Goal: Connect with others: Connect with others

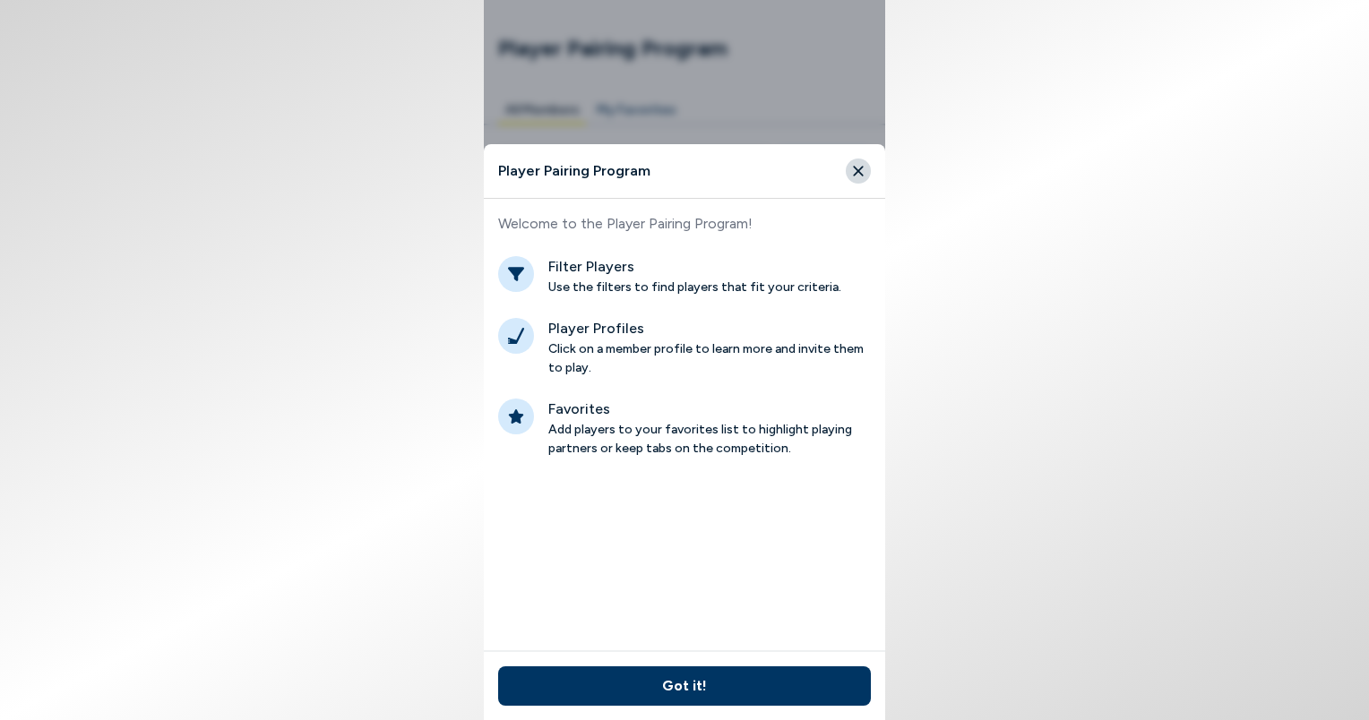
click at [866, 169] on button "Close" at bounding box center [858, 171] width 25 height 25
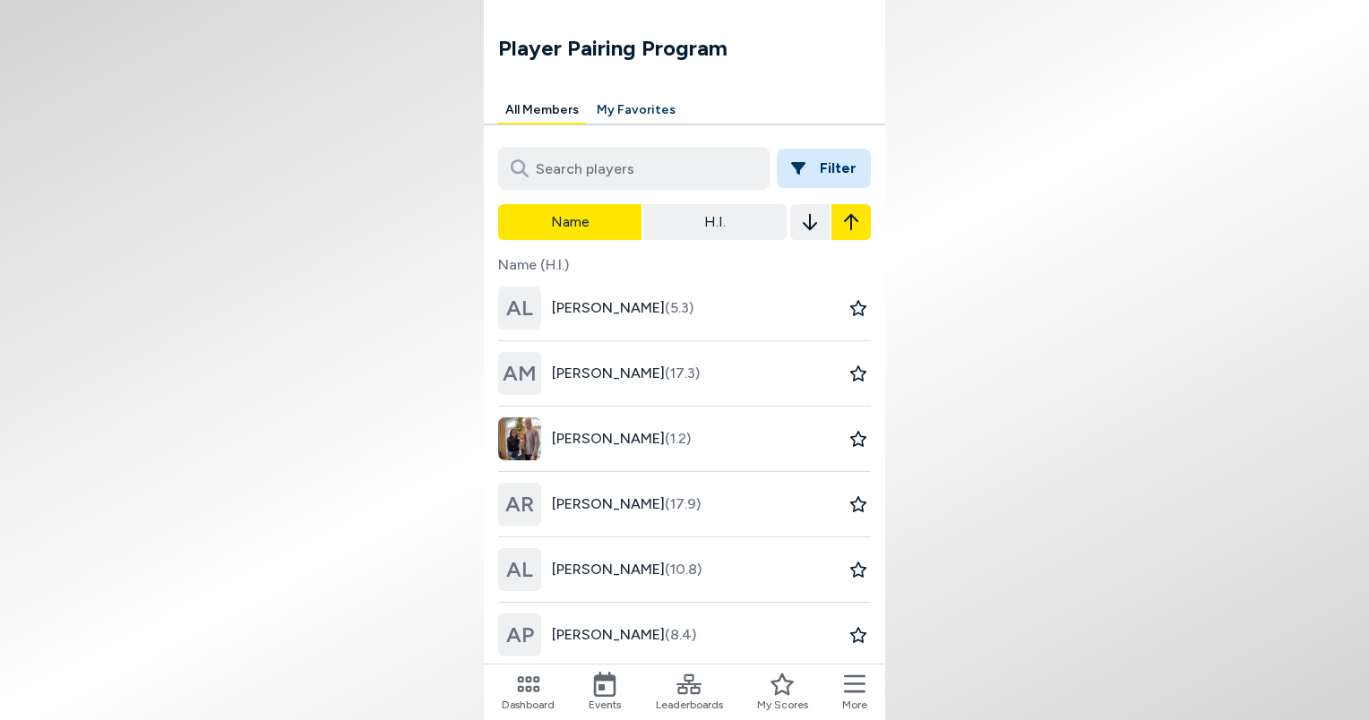
click at [523, 691] on icon at bounding box center [528, 684] width 25 height 25
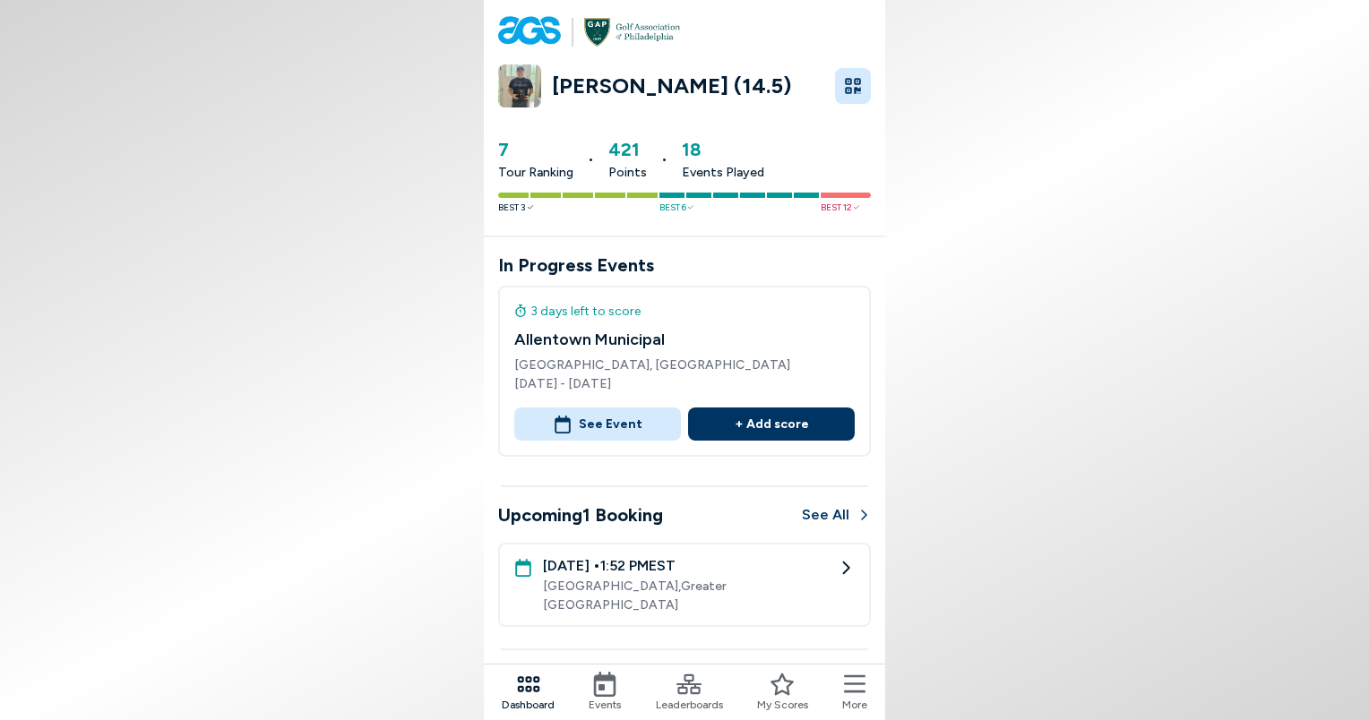
click at [607, 690] on icon at bounding box center [604, 684] width 25 height 25
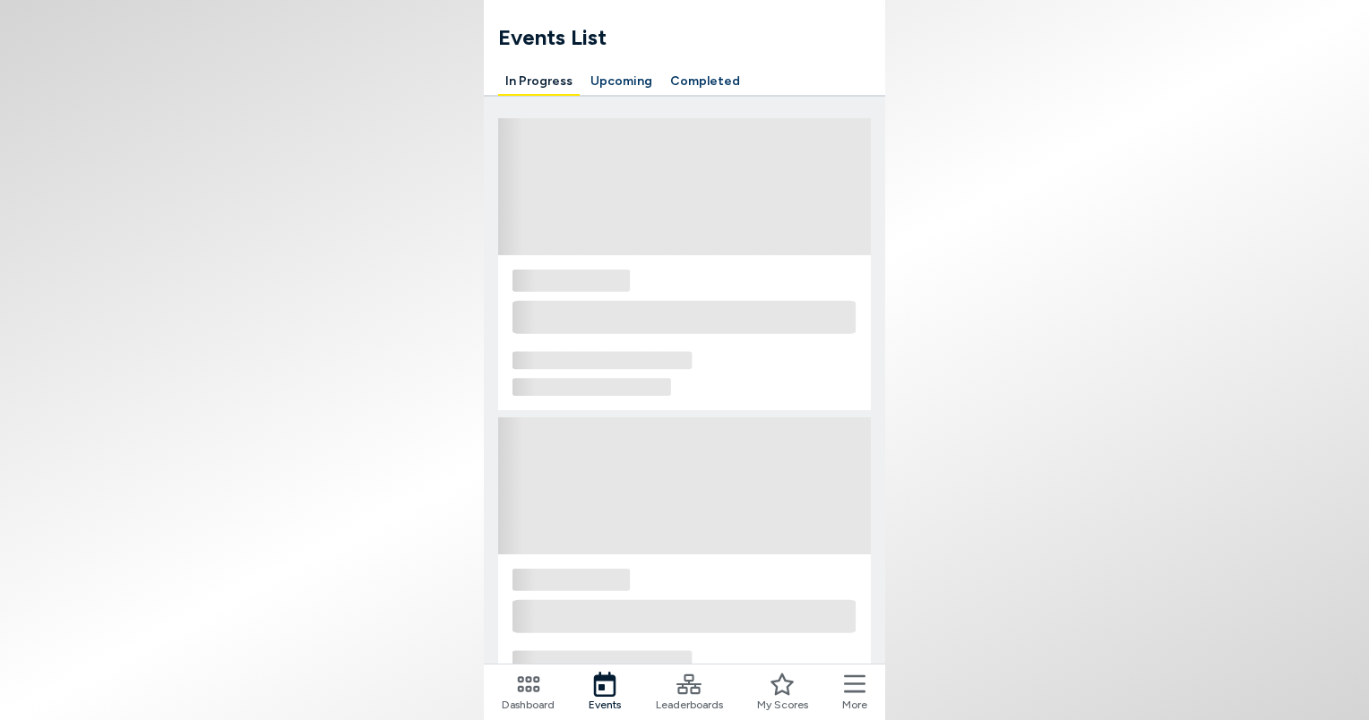
click at [607, 690] on icon at bounding box center [604, 684] width 25 height 25
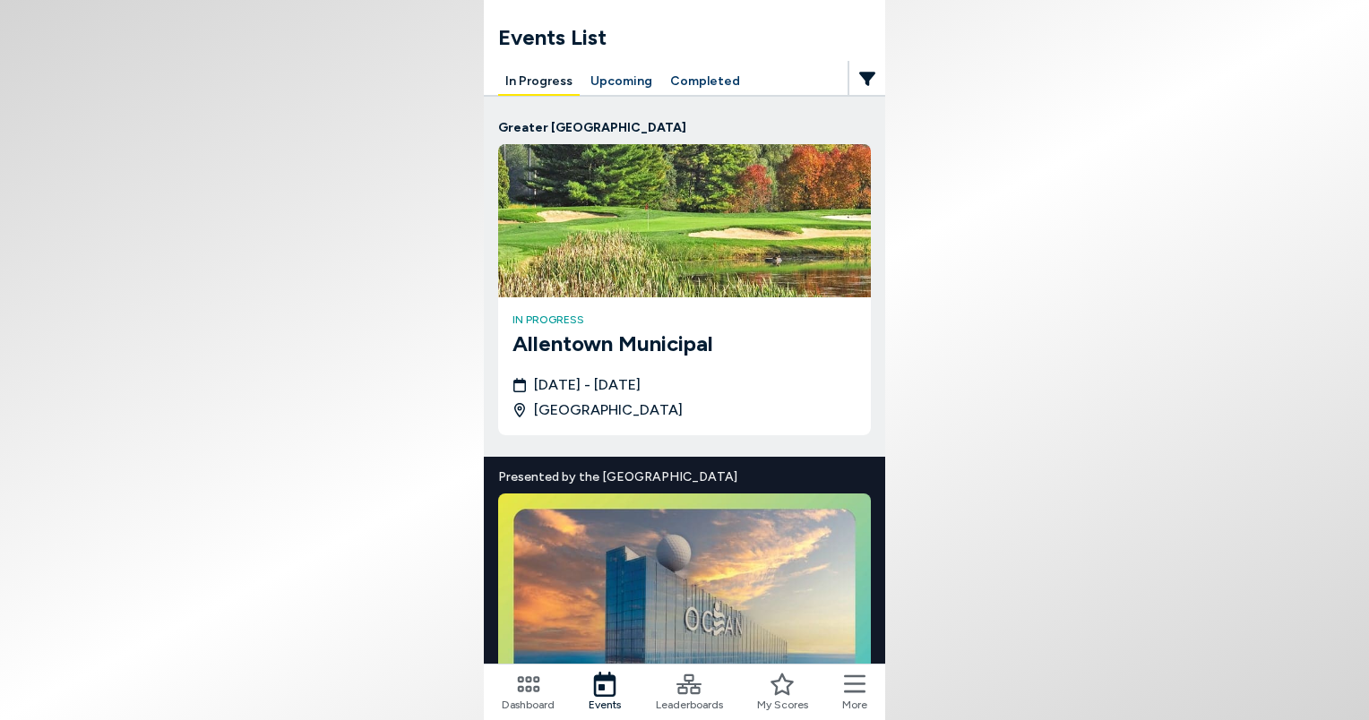
click at [699, 688] on icon at bounding box center [688, 684] width 25 height 20
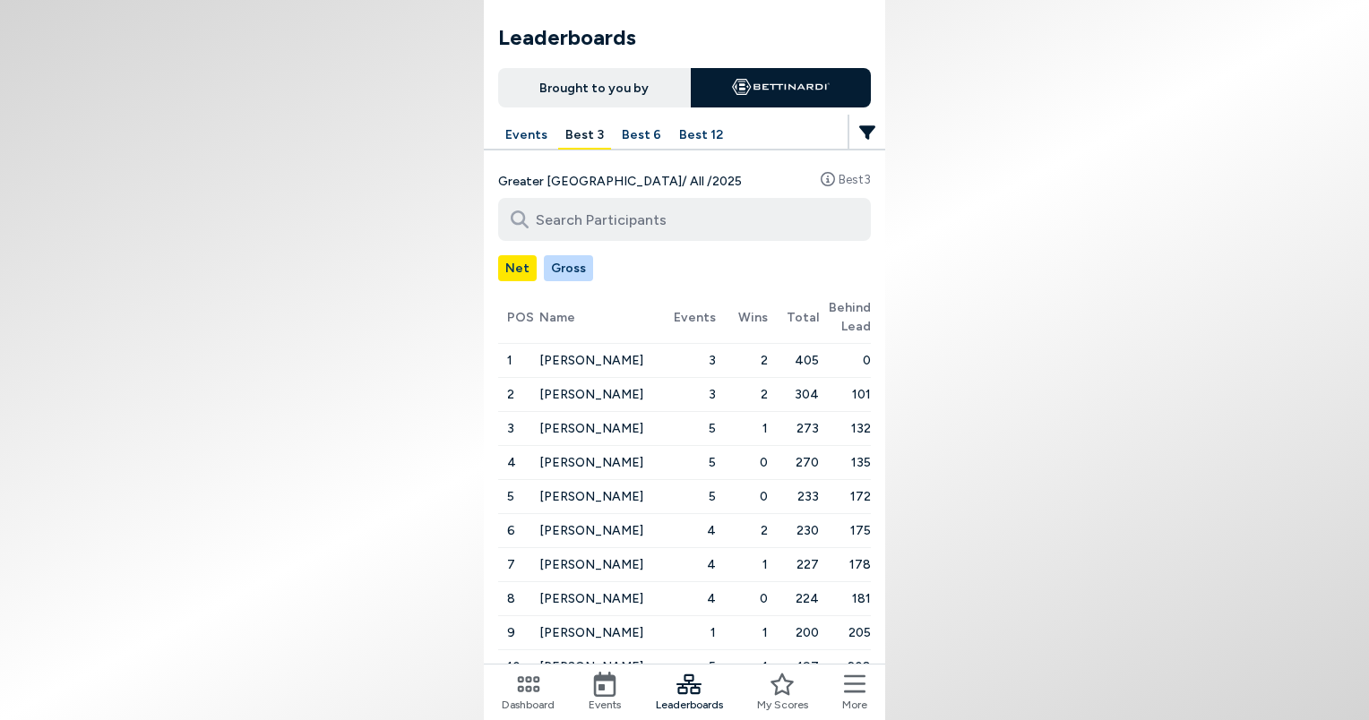
click at [858, 691] on icon at bounding box center [854, 684] width 21 height 18
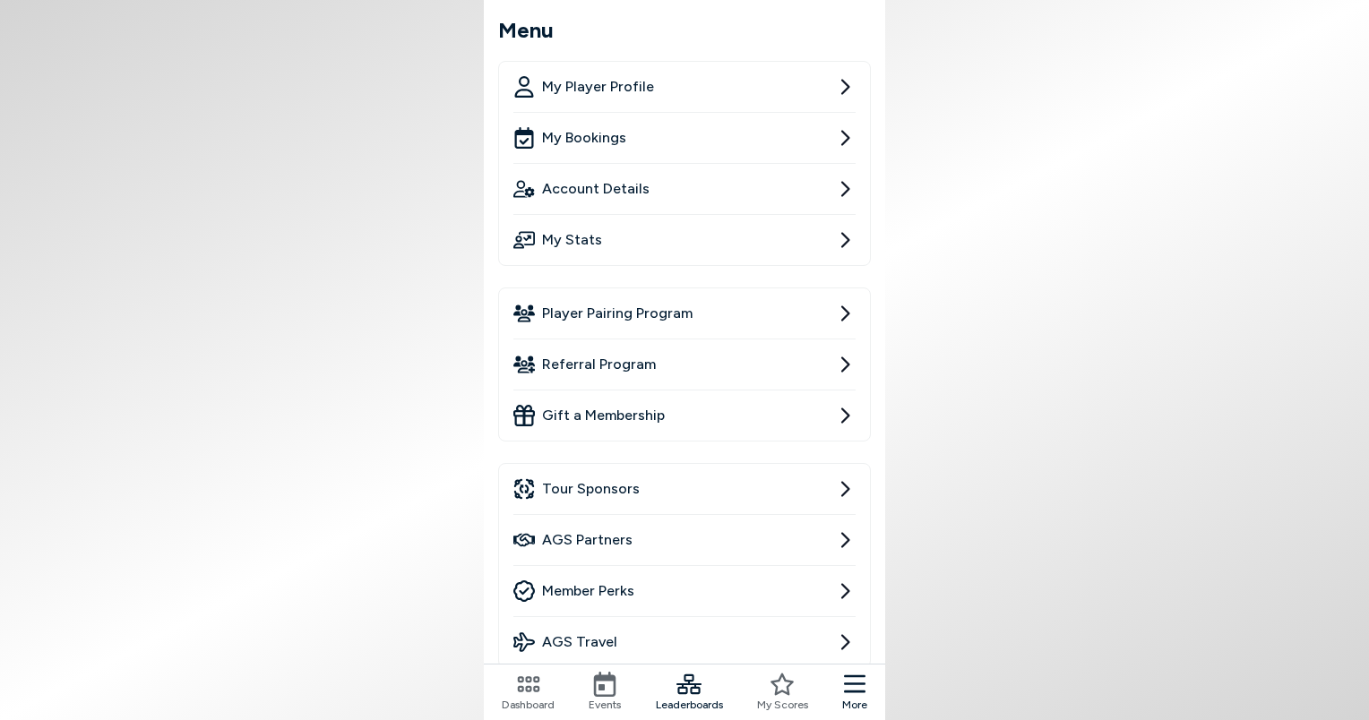
click at [847, 314] on icon at bounding box center [845, 312] width 9 height 15
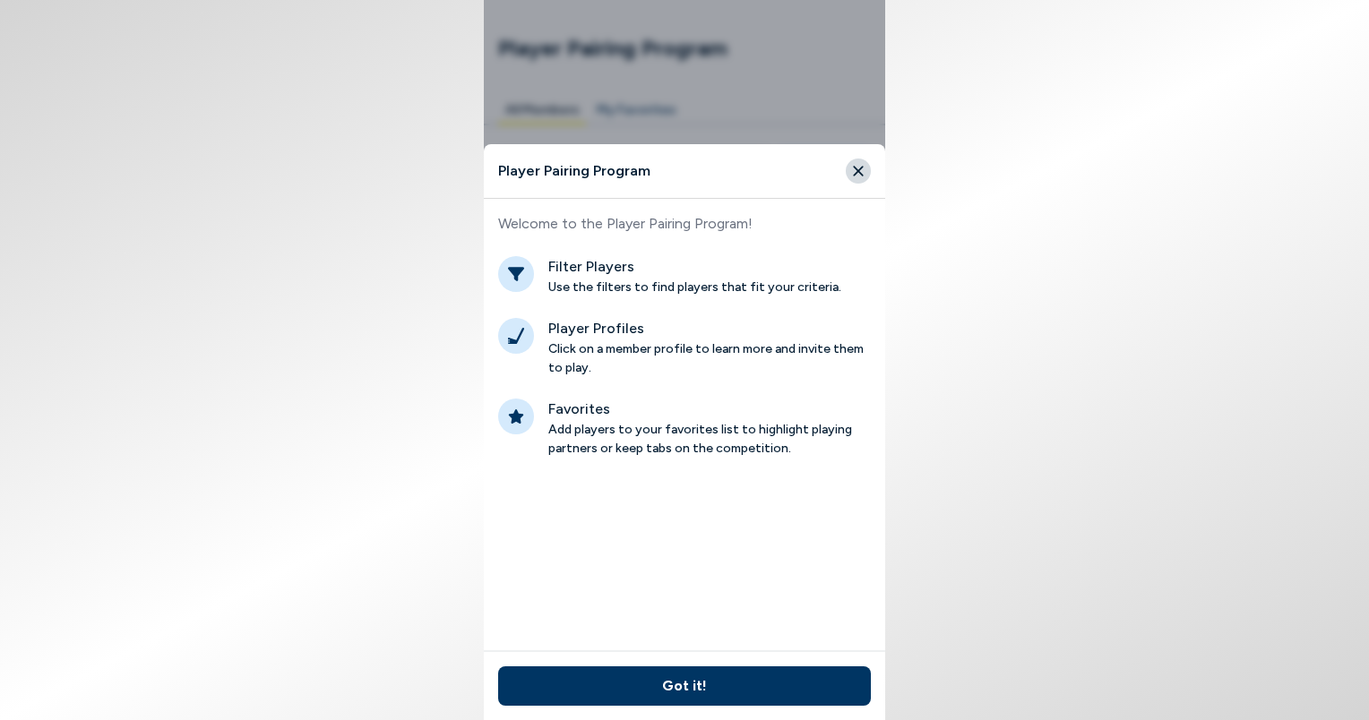
click at [700, 683] on button "Got it!" at bounding box center [684, 685] width 373 height 39
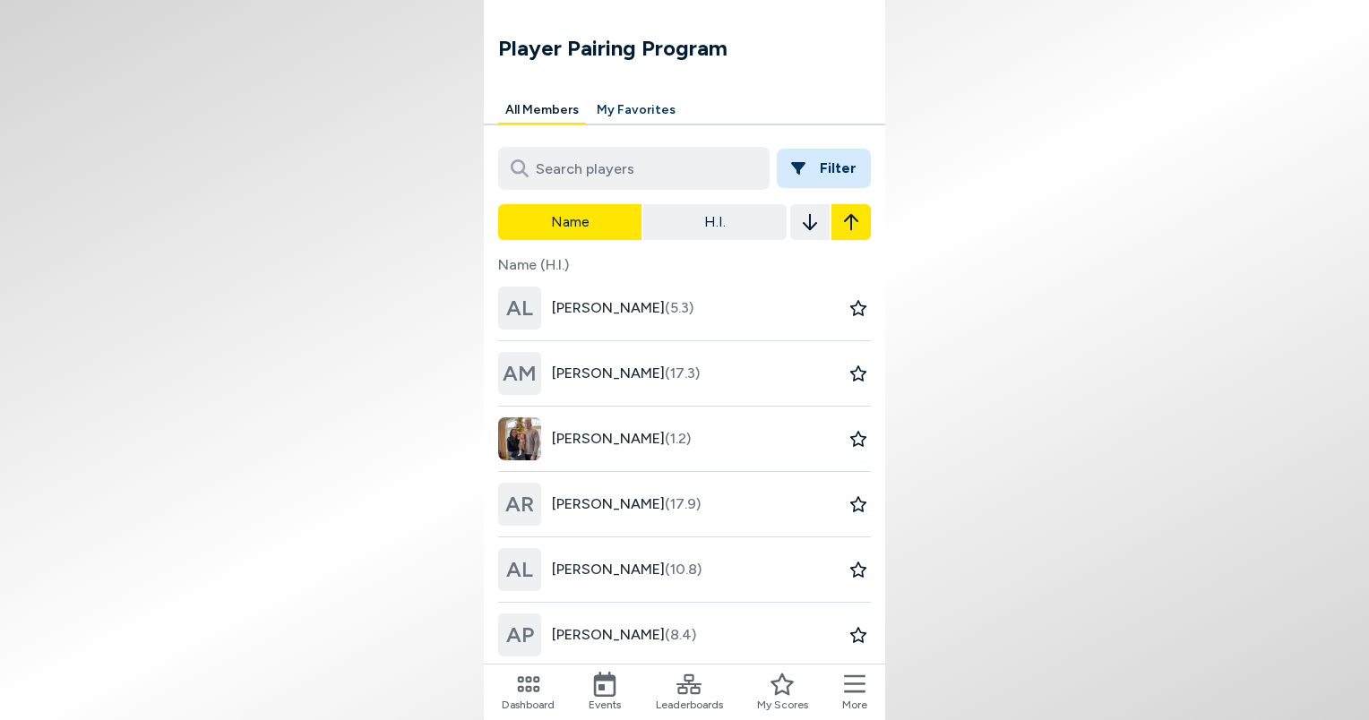
click at [640, 173] on input at bounding box center [633, 168] width 271 height 43
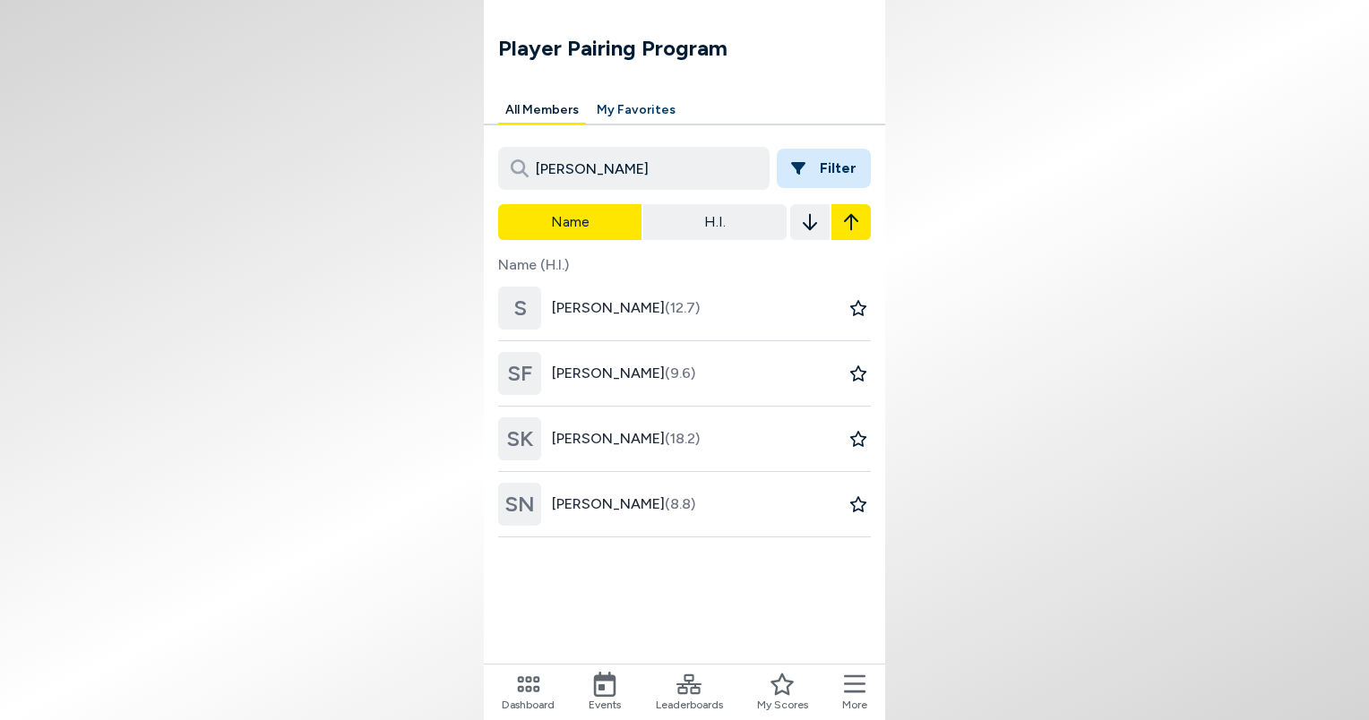
type input "[PERSON_NAME]"
click at [617, 310] on span "[PERSON_NAME] (12.7)" at bounding box center [626, 307] width 148 height 21
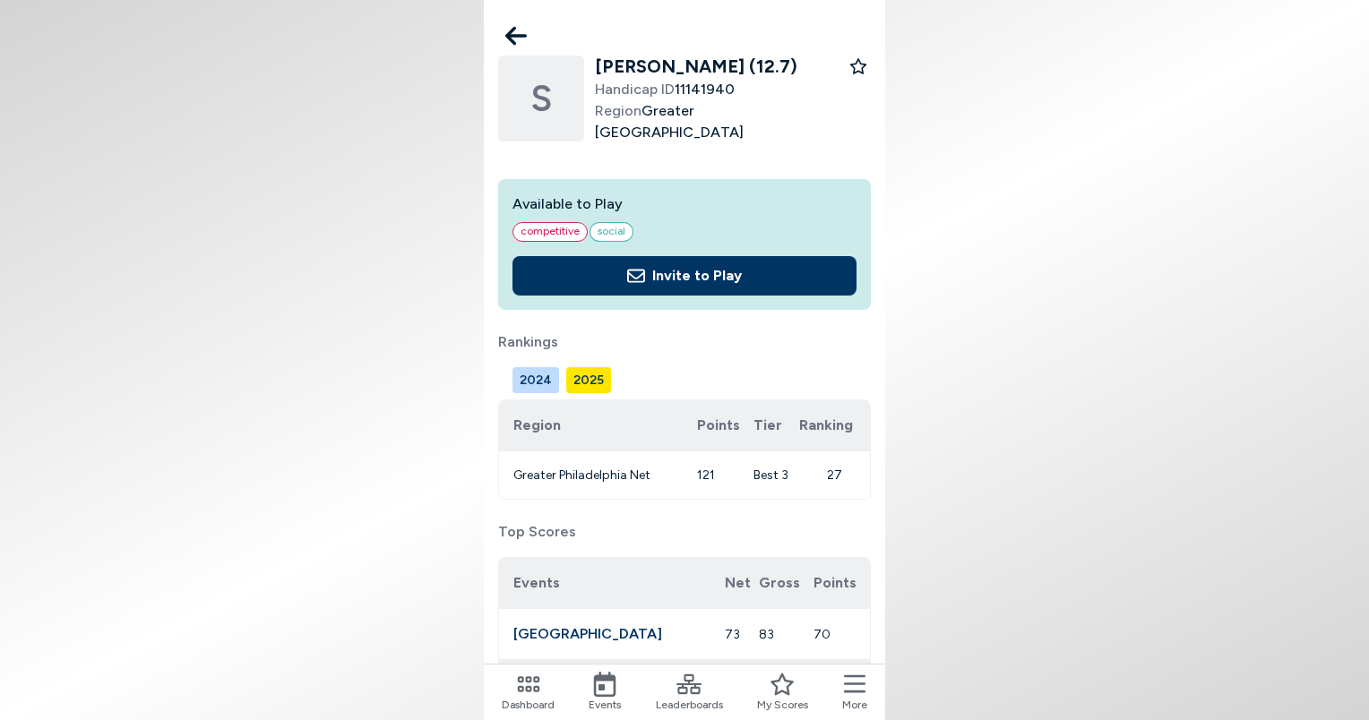
click at [878, 344] on div "S [PERSON_NAME] (12.7) Handicap ID 11141940 Region [GEOGRAPHIC_DATA] Available …" at bounding box center [684, 453] width 401 height 798
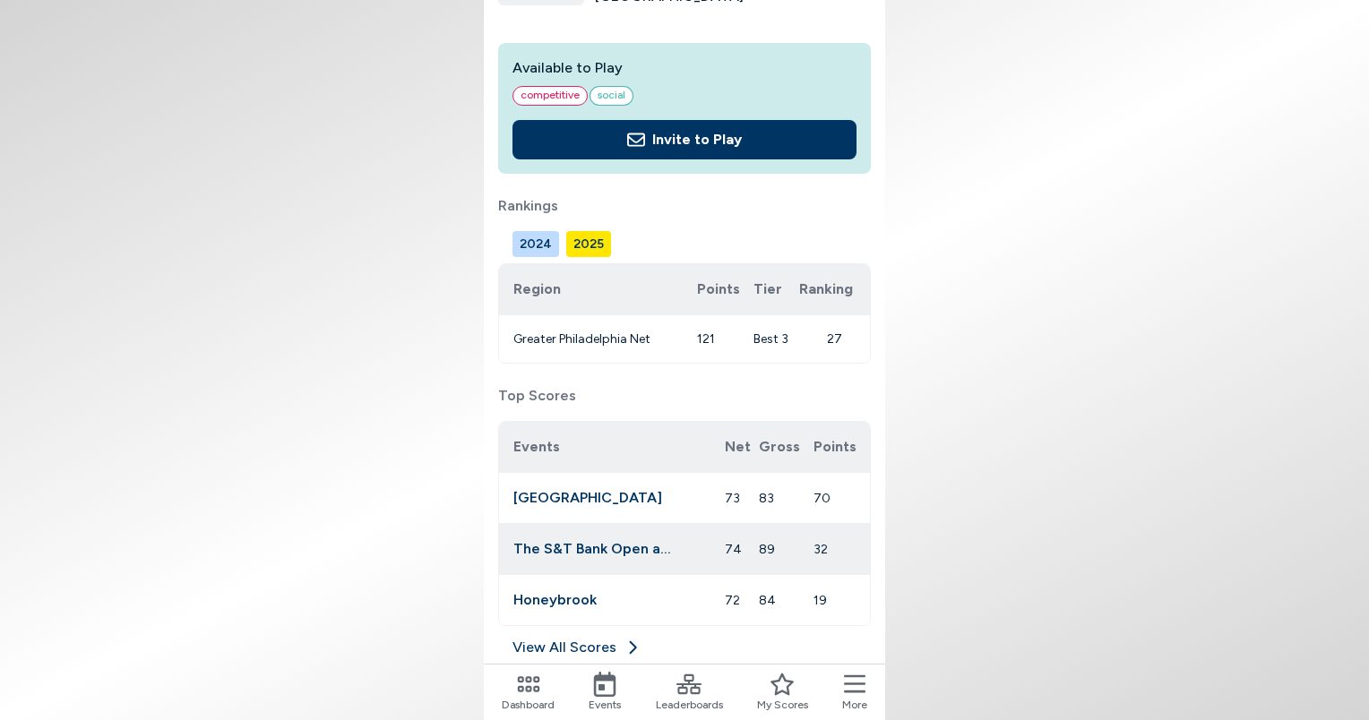
scroll to position [137, 0]
click at [631, 642] on icon at bounding box center [632, 647] width 18 height 18
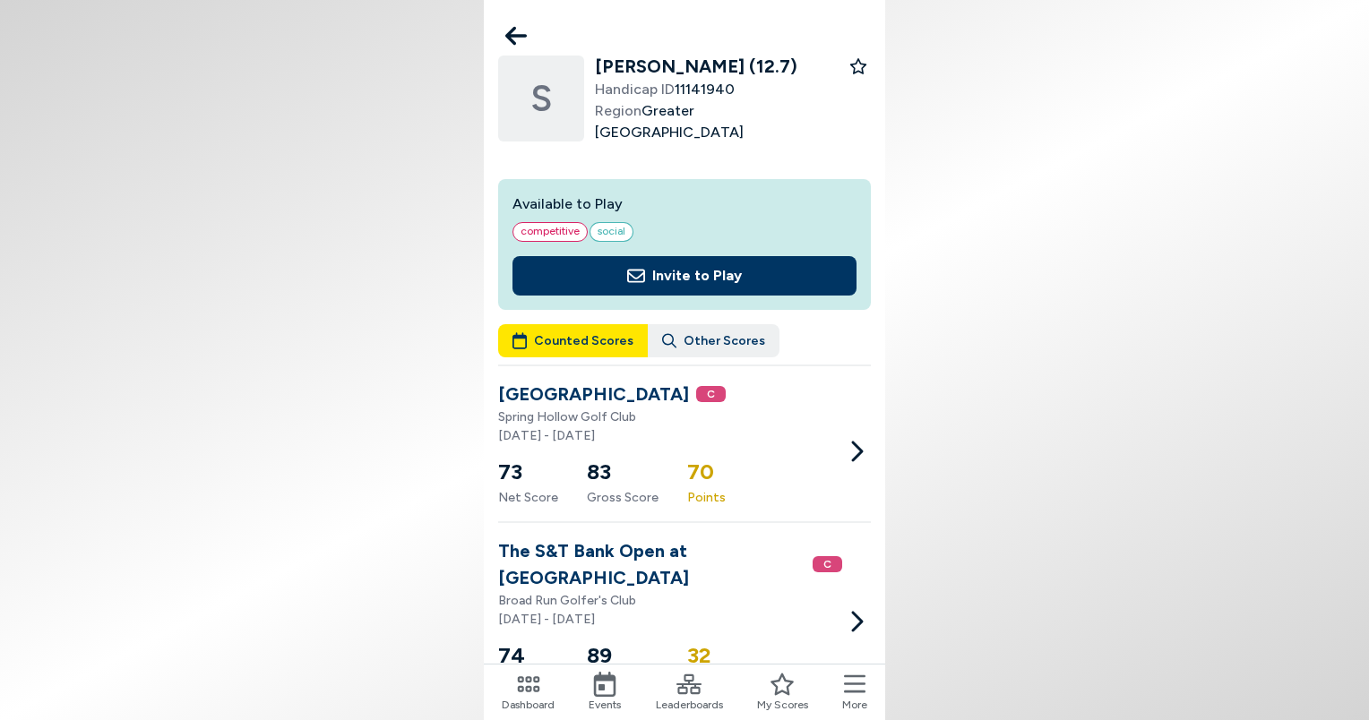
click at [879, 425] on div "S [PERSON_NAME] (12.7) Handicap ID 11141940 Region [GEOGRAPHIC_DATA] Available …" at bounding box center [684, 483] width 401 height 858
drag, startPoint x: 590, startPoint y: 71, endPoint x: 724, endPoint y: 84, distance: 134.1
click at [724, 84] on div "S [PERSON_NAME] (12.7) Handicap ID 11141940 Region [GEOGRAPHIC_DATA]" at bounding box center [672, 99] width 348 height 90
copy h2 "[PERSON_NAME]"
